Goal: Navigation & Orientation: Understand site structure

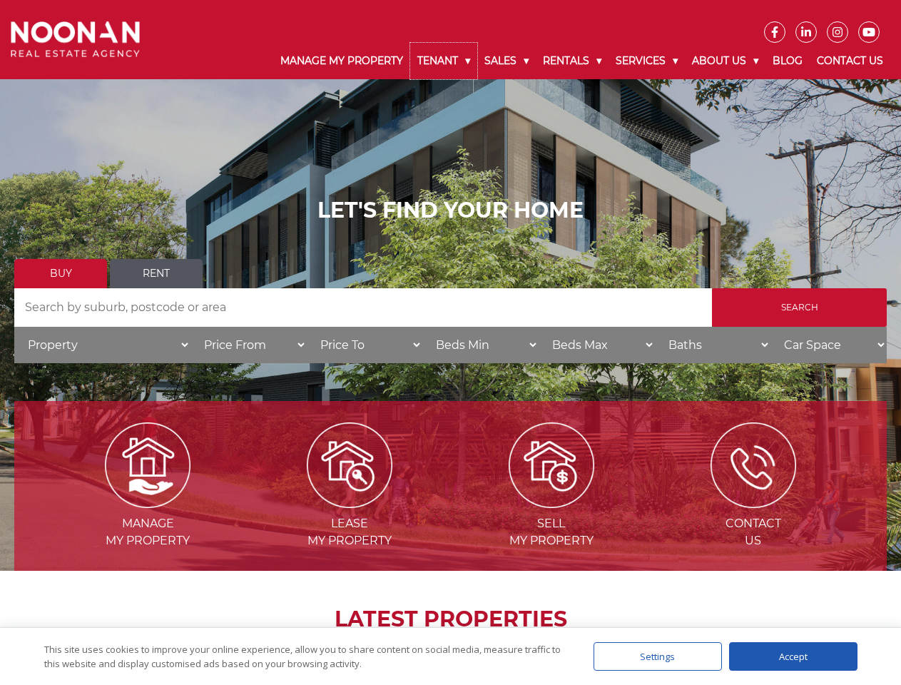
click at [444, 61] on link "Tenant" at bounding box center [443, 61] width 67 height 36
click at [507, 61] on link "Sales" at bounding box center [506, 61] width 58 height 36
click at [573, 61] on link "Rentals" at bounding box center [572, 61] width 73 height 36
click at [648, 61] on link "Services" at bounding box center [646, 61] width 76 height 36
click at [727, 61] on link "About Us" at bounding box center [725, 61] width 81 height 36
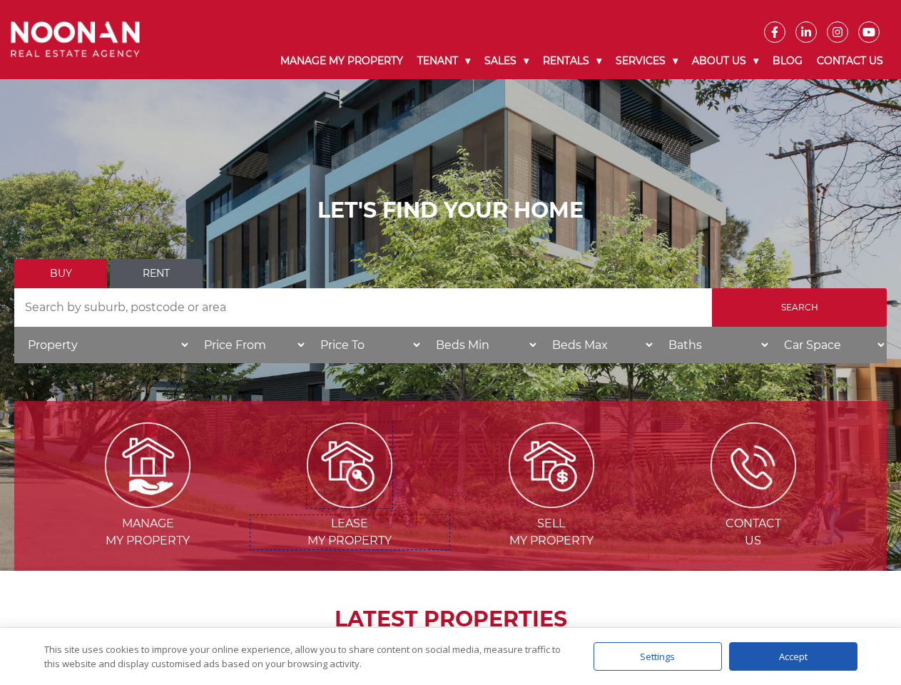
click at [350, 502] on img at bounding box center [350, 465] width 86 height 86
click at [658, 656] on div "Settings" at bounding box center [657, 656] width 128 height 29
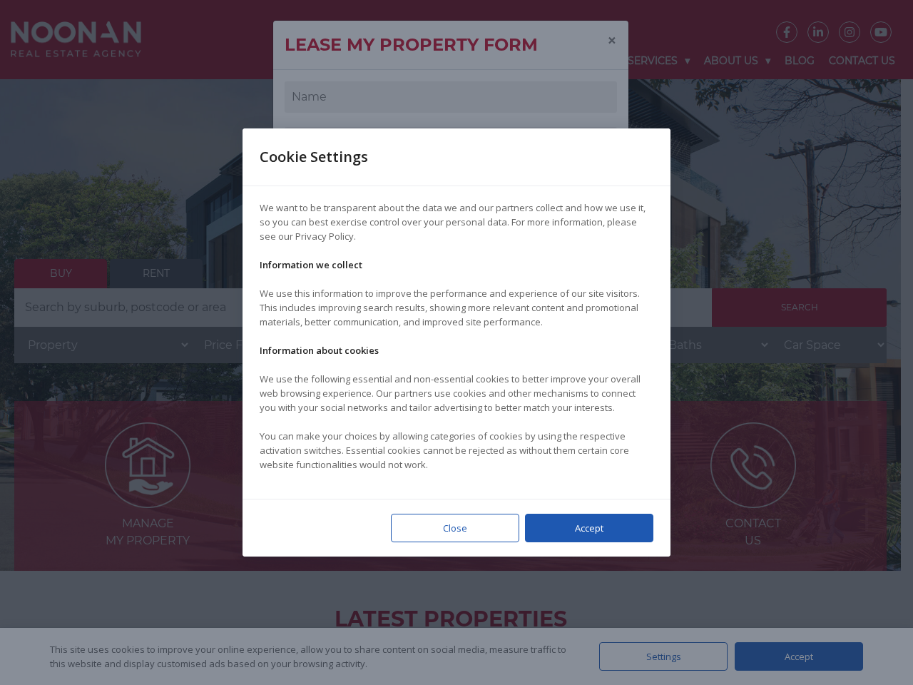
click at [793, 656] on div at bounding box center [456, 342] width 913 height 685
